Goal: Find specific page/section: Find specific page/section

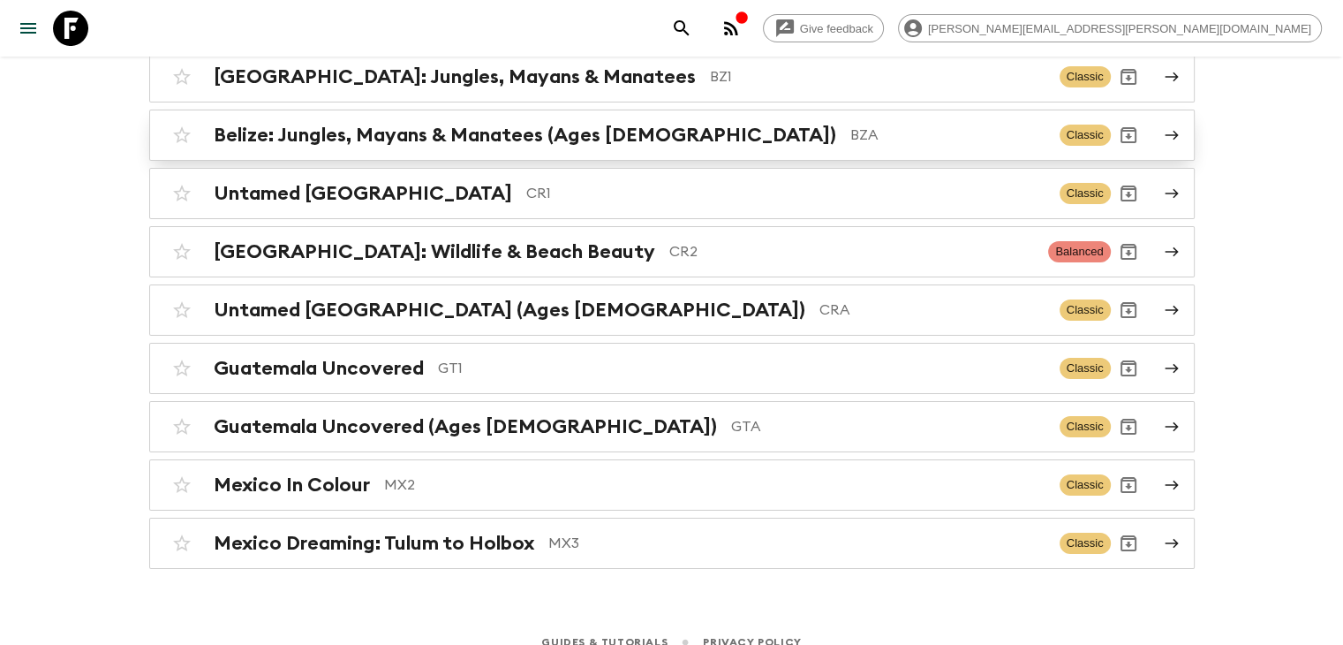
scroll to position [226, 0]
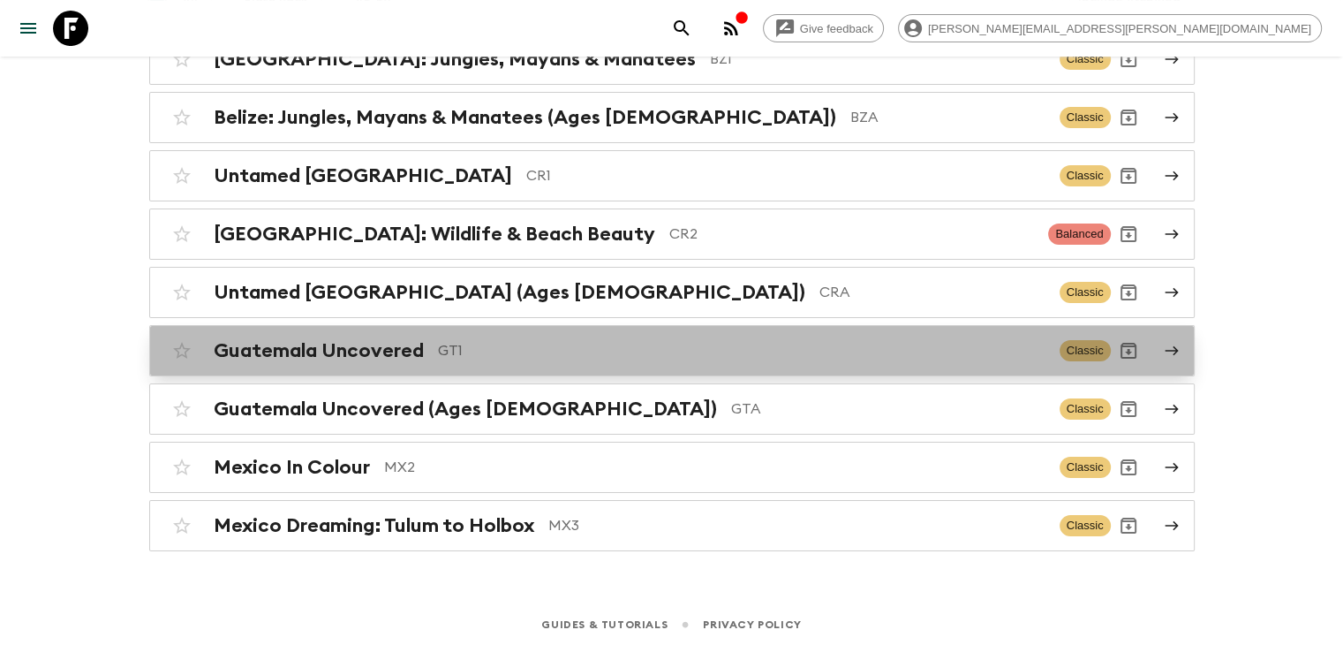
click at [332, 355] on h2 "Guatemala Uncovered" at bounding box center [319, 350] width 210 height 23
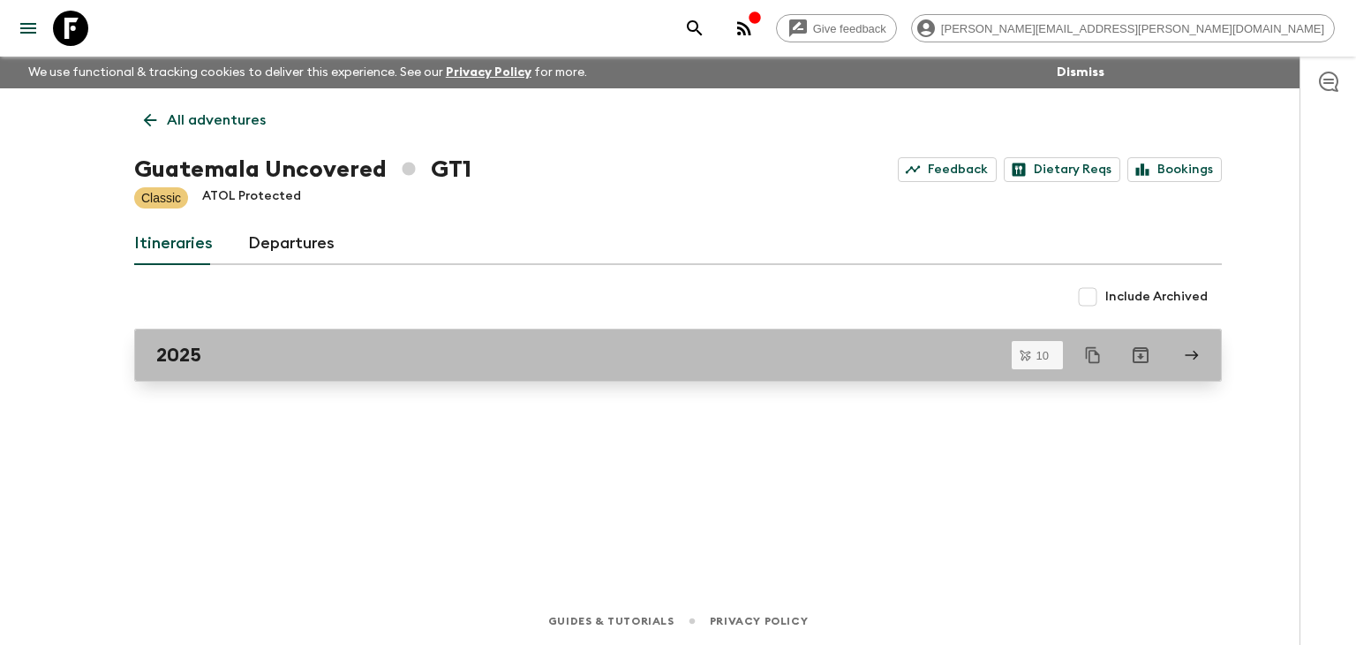
click at [332, 351] on div "2025" at bounding box center [661, 355] width 1010 height 23
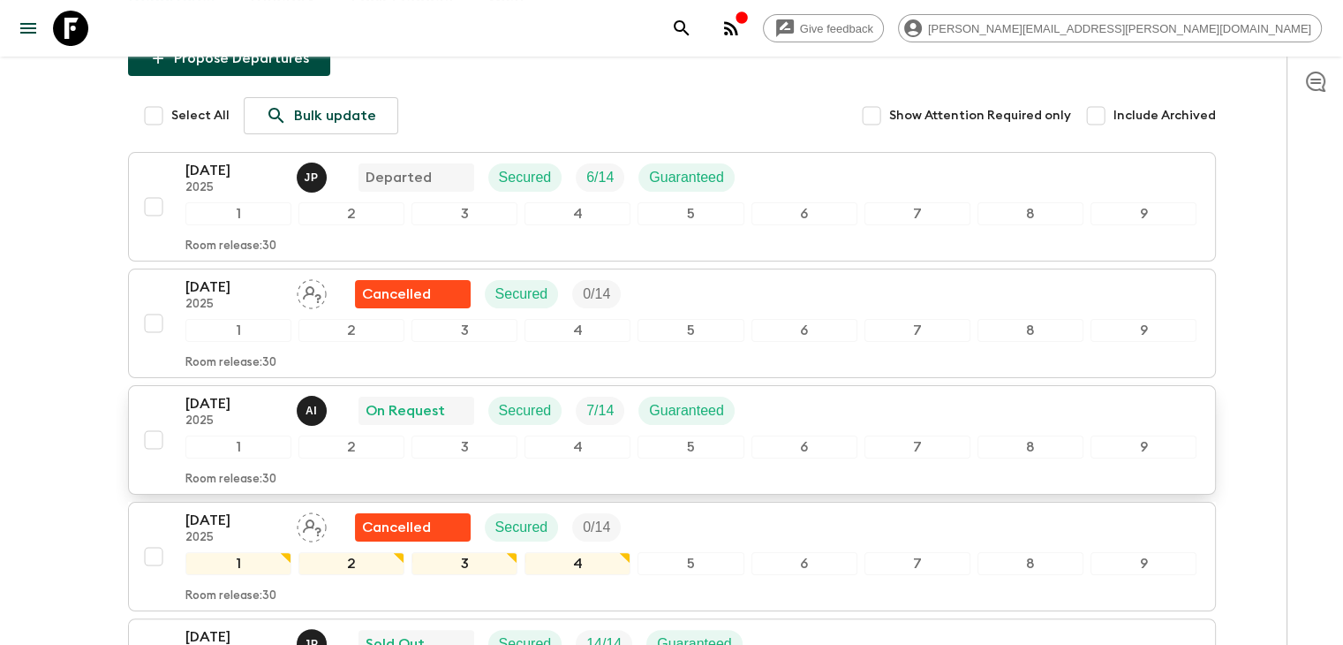
scroll to position [145, 0]
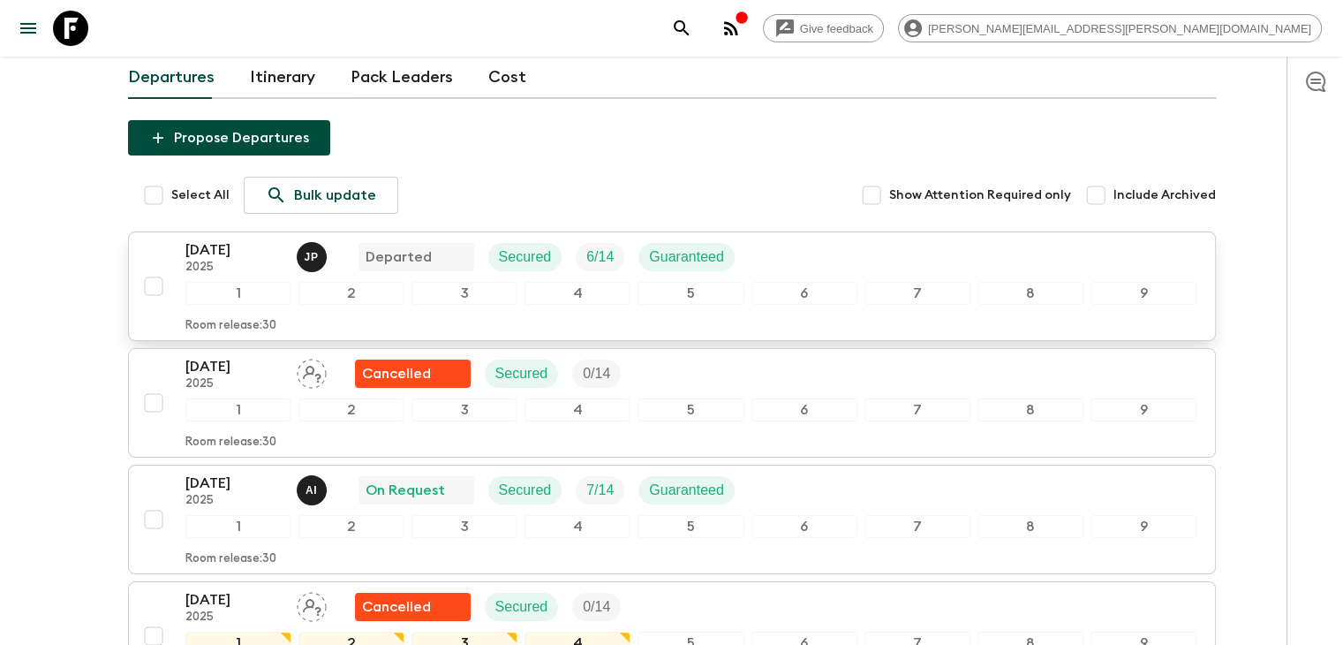
click at [255, 248] on p "[DATE]" at bounding box center [233, 249] width 97 height 21
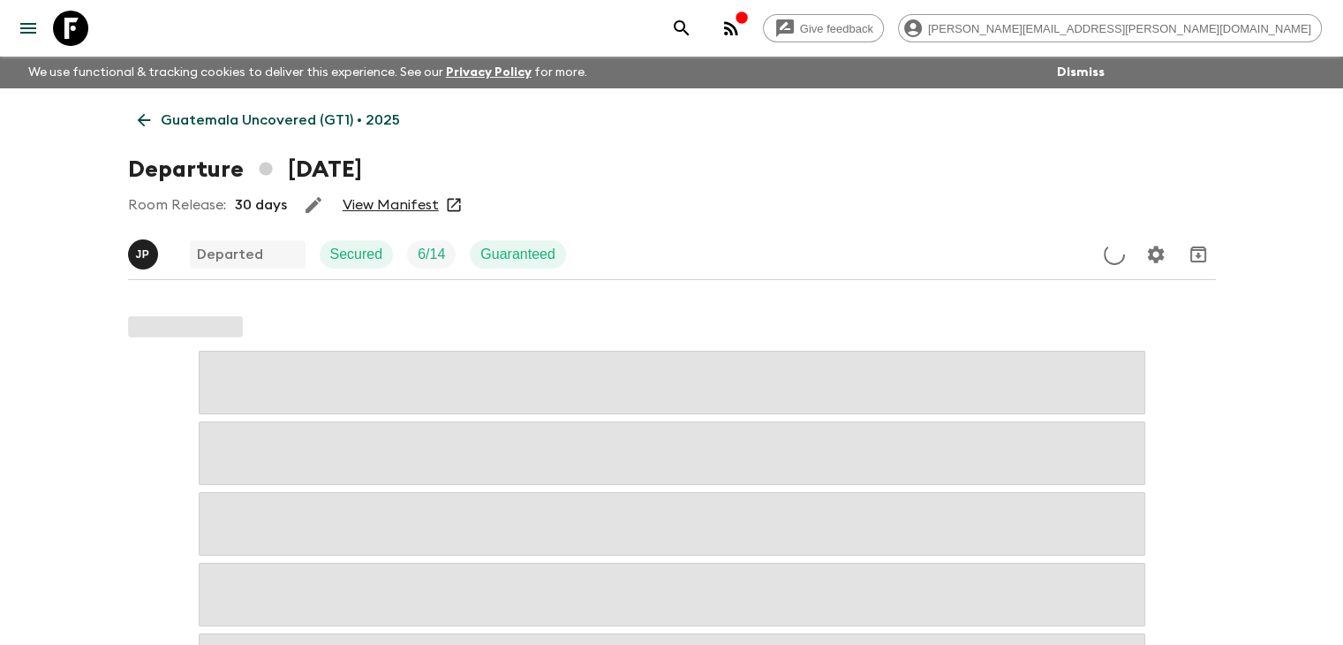
click at [409, 202] on link "View Manifest" at bounding box center [391, 205] width 96 height 18
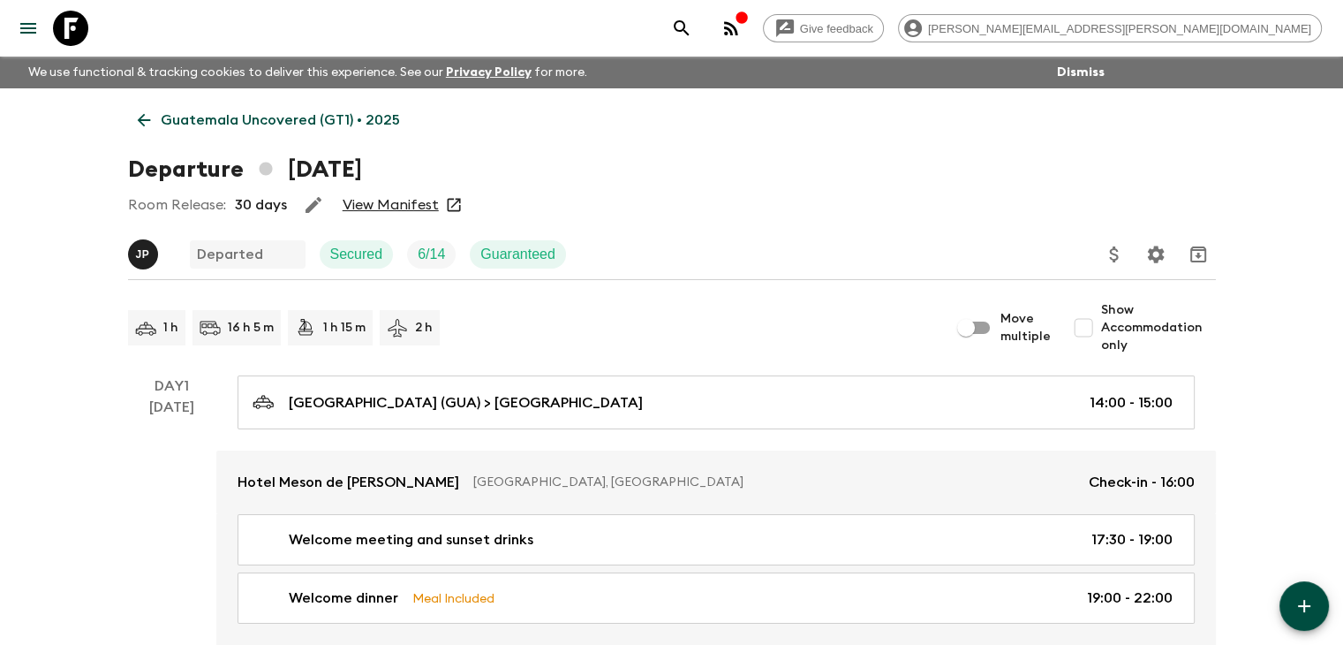
click at [140, 125] on icon at bounding box center [143, 119] width 19 height 19
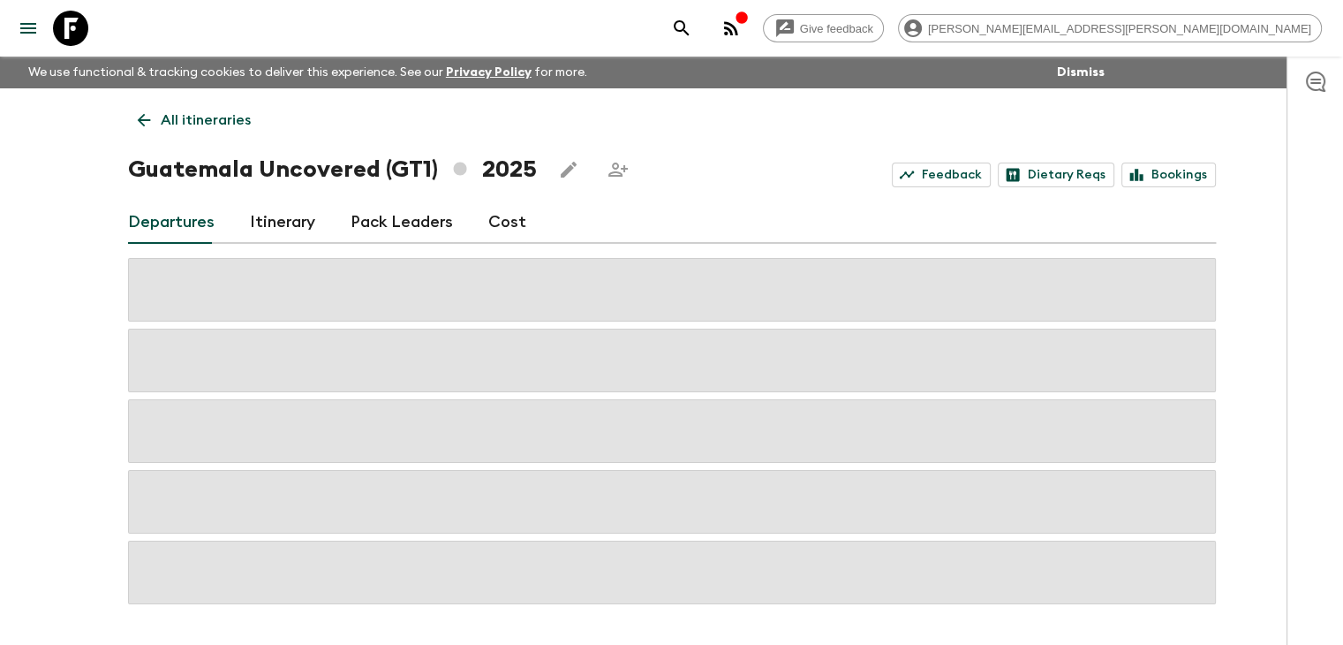
click at [140, 125] on icon at bounding box center [143, 119] width 19 height 19
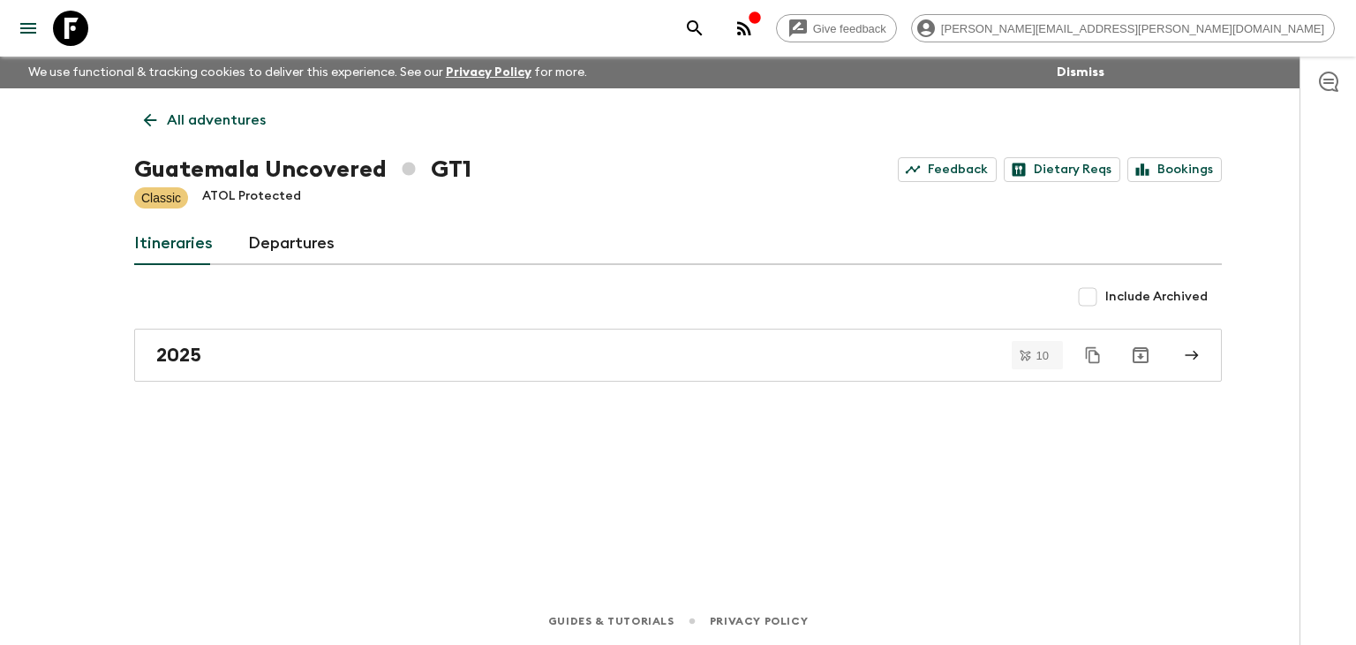
click at [138, 109] on link "All adventures" at bounding box center [204, 119] width 141 height 35
